Goal: Task Accomplishment & Management: Use online tool/utility

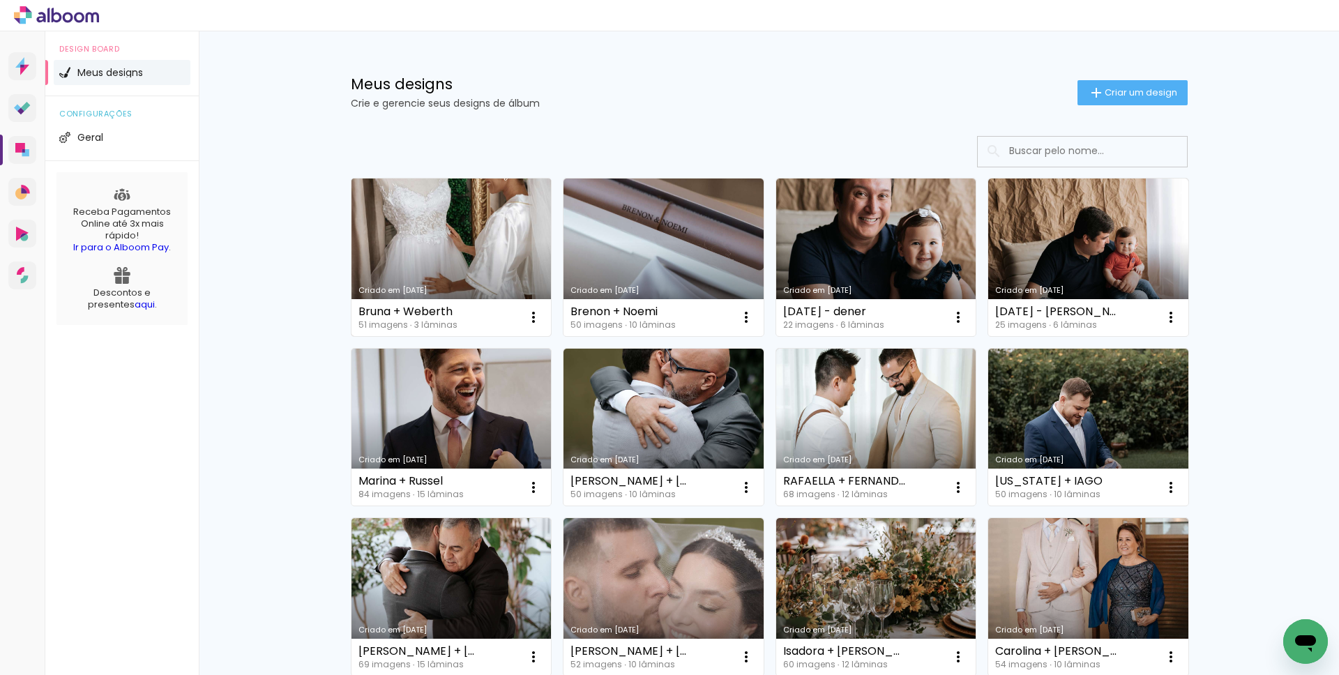
click at [390, 220] on link "Criado em 14/08/25" at bounding box center [452, 258] width 200 height 158
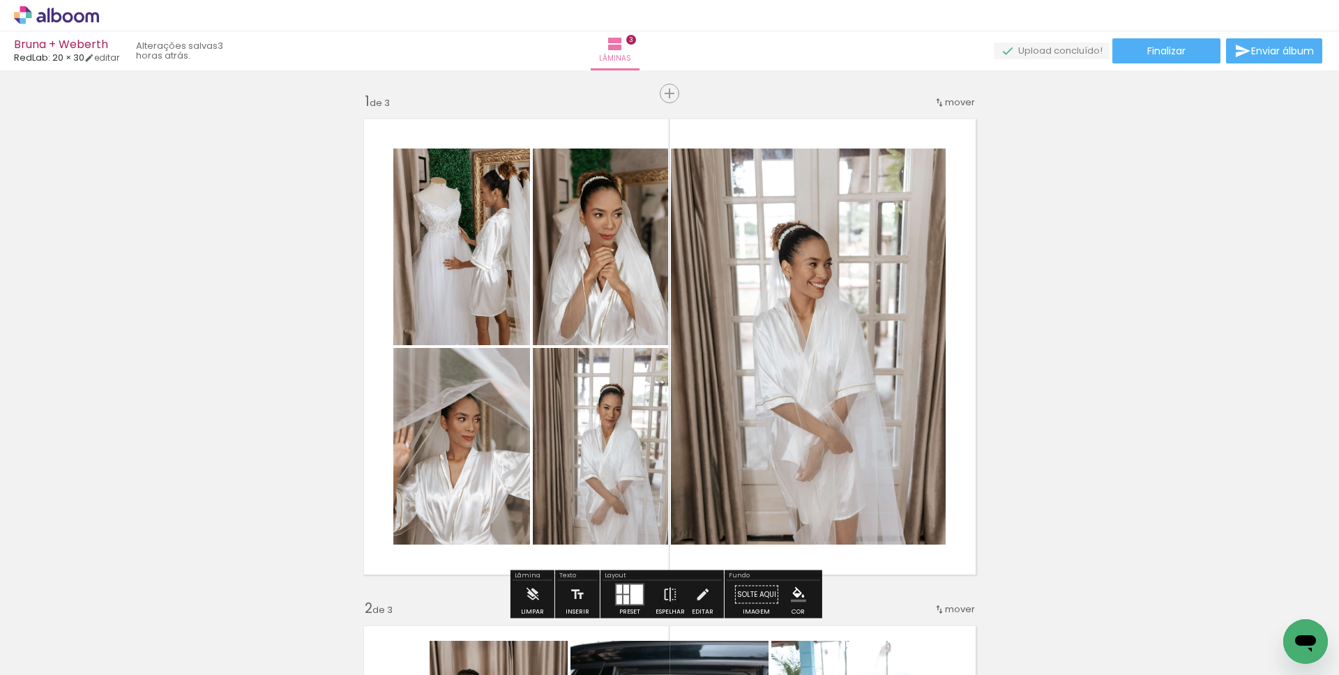
drag, startPoint x: 252, startPoint y: 47, endPoint x: 173, endPoint y: 46, distance: 78.8
click at [173, 46] on quentale-status "3 horas atrás." at bounding box center [181, 51] width 110 height 31
drag, startPoint x: 176, startPoint y: 51, endPoint x: 289, endPoint y: 53, distance: 113.0
click at [236, 53] on quentale-status "3 horas atrás." at bounding box center [181, 51] width 110 height 31
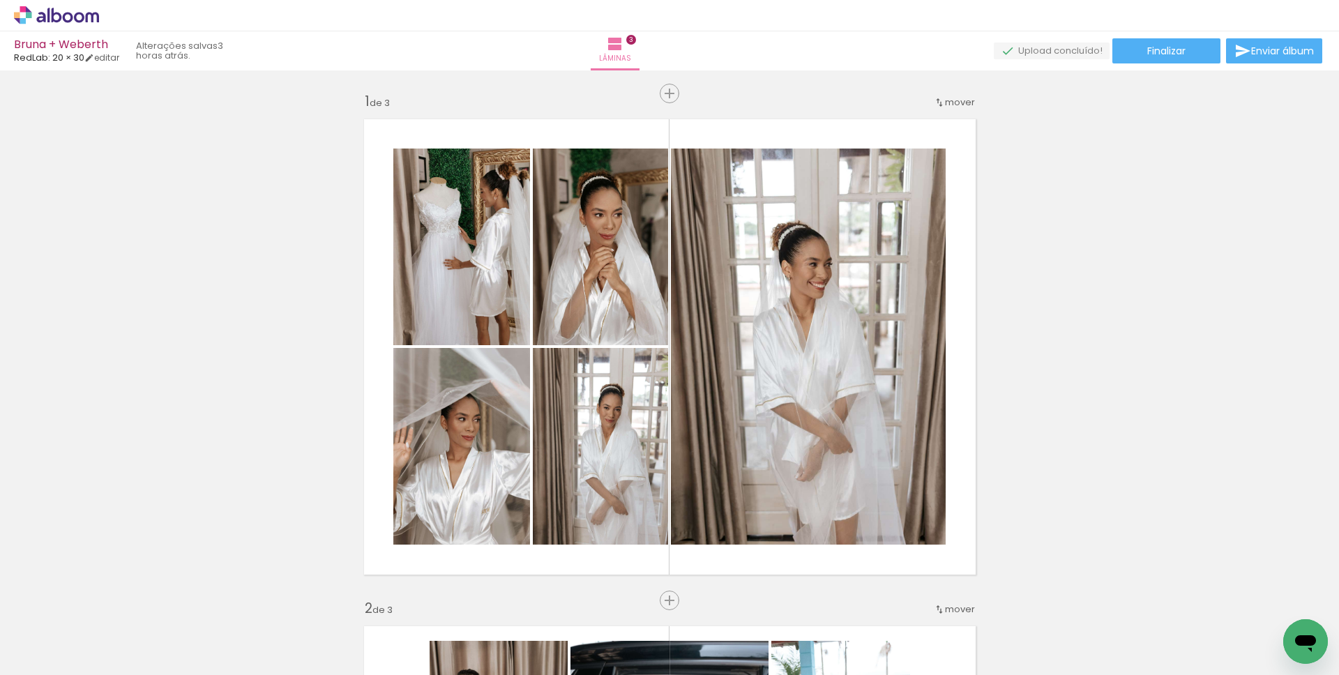
drag, startPoint x: 234, startPoint y: 53, endPoint x: 187, endPoint y: 52, distance: 47.4
click at [188, 52] on quentale-status "3 horas atrás." at bounding box center [181, 51] width 110 height 31
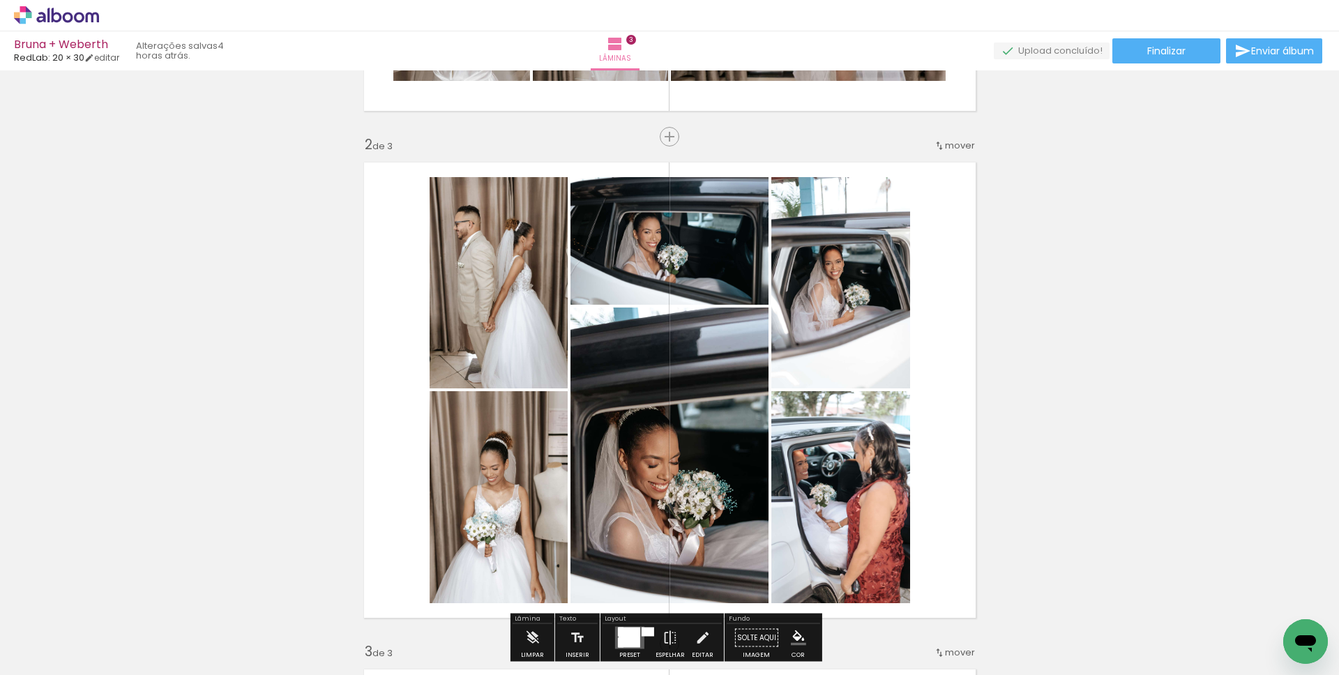
scroll to position [554, 0]
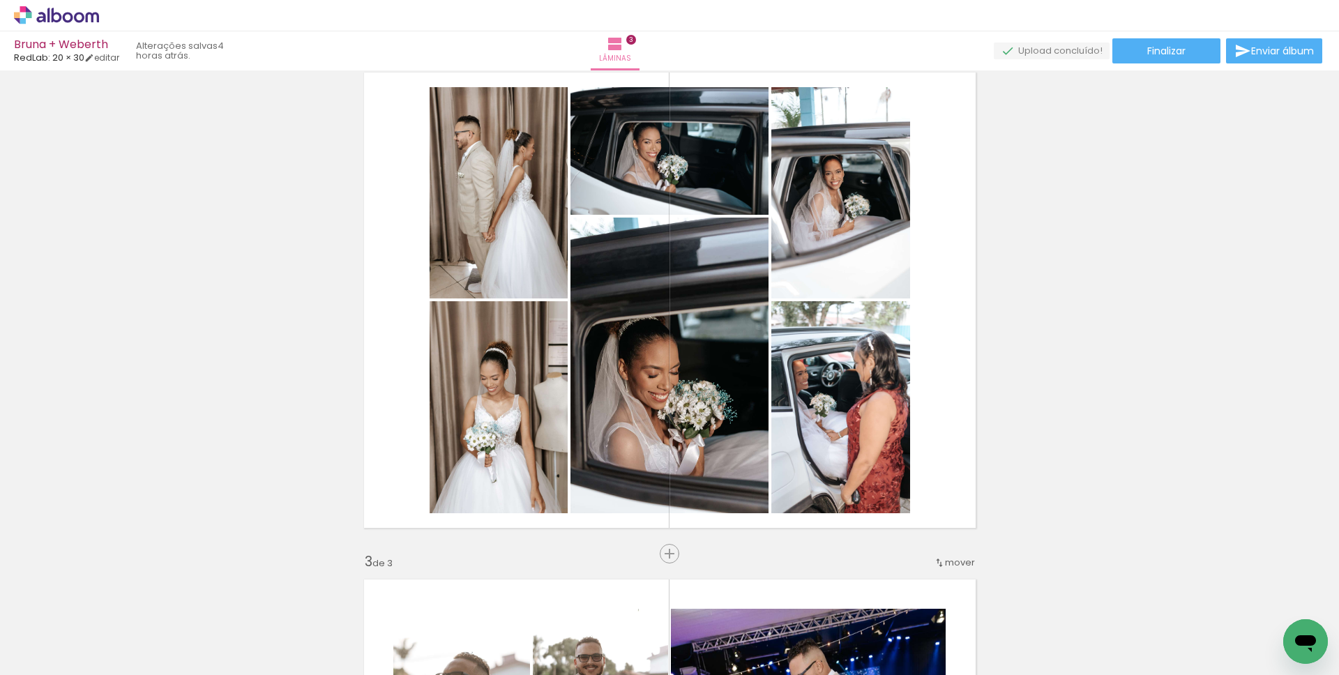
click at [66, 9] on icon at bounding box center [56, 15] width 85 height 18
